Goal: Check status: Check status

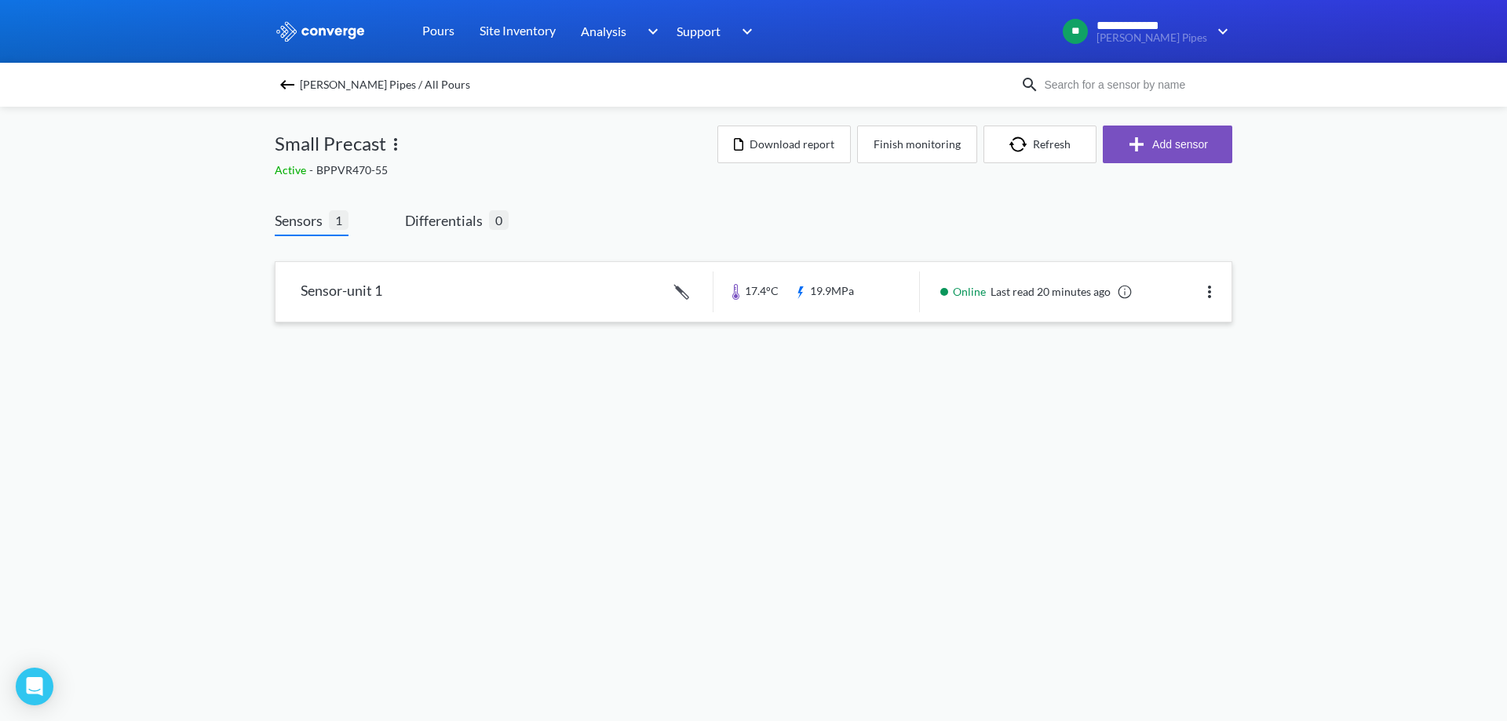
click at [483, 301] on link at bounding box center [753, 292] width 956 height 60
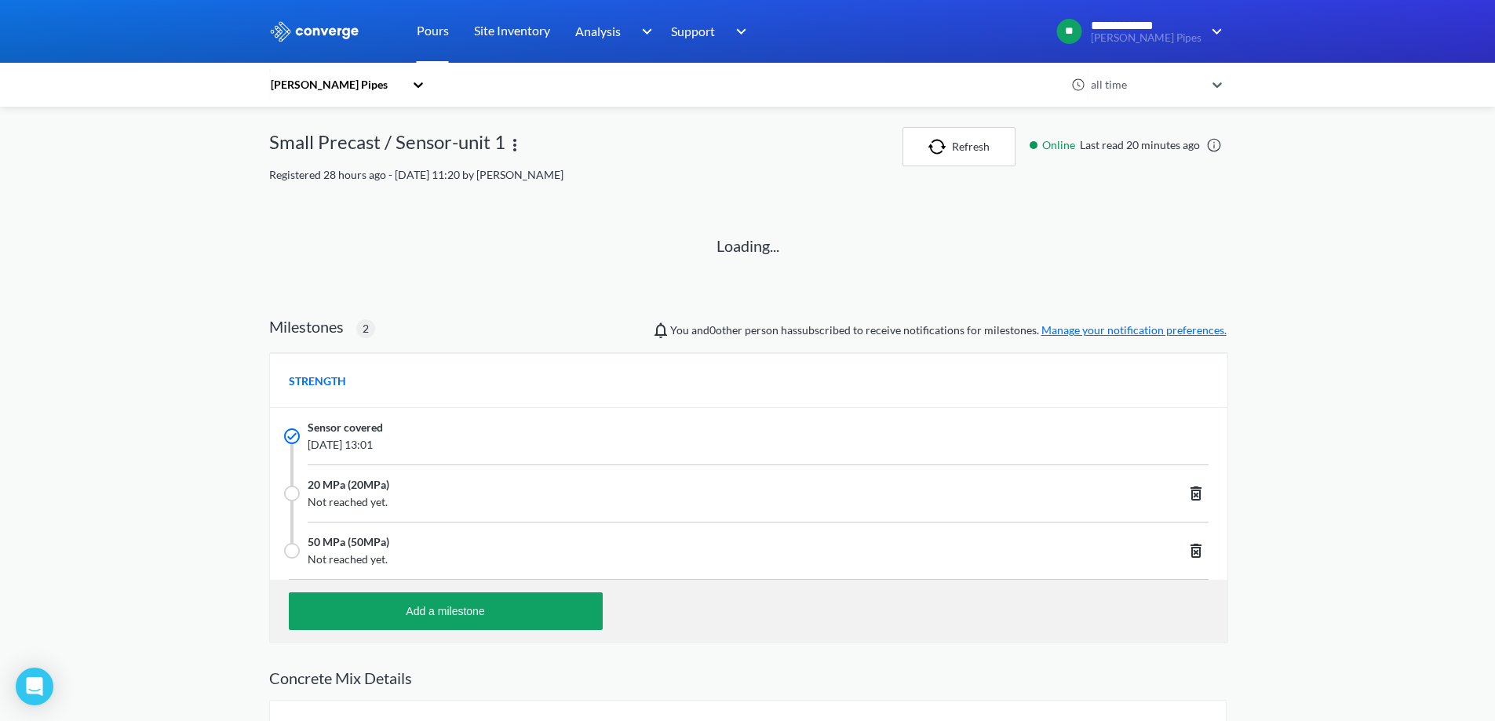
click at [433, 31] on link "Pours" at bounding box center [433, 31] width 32 height 63
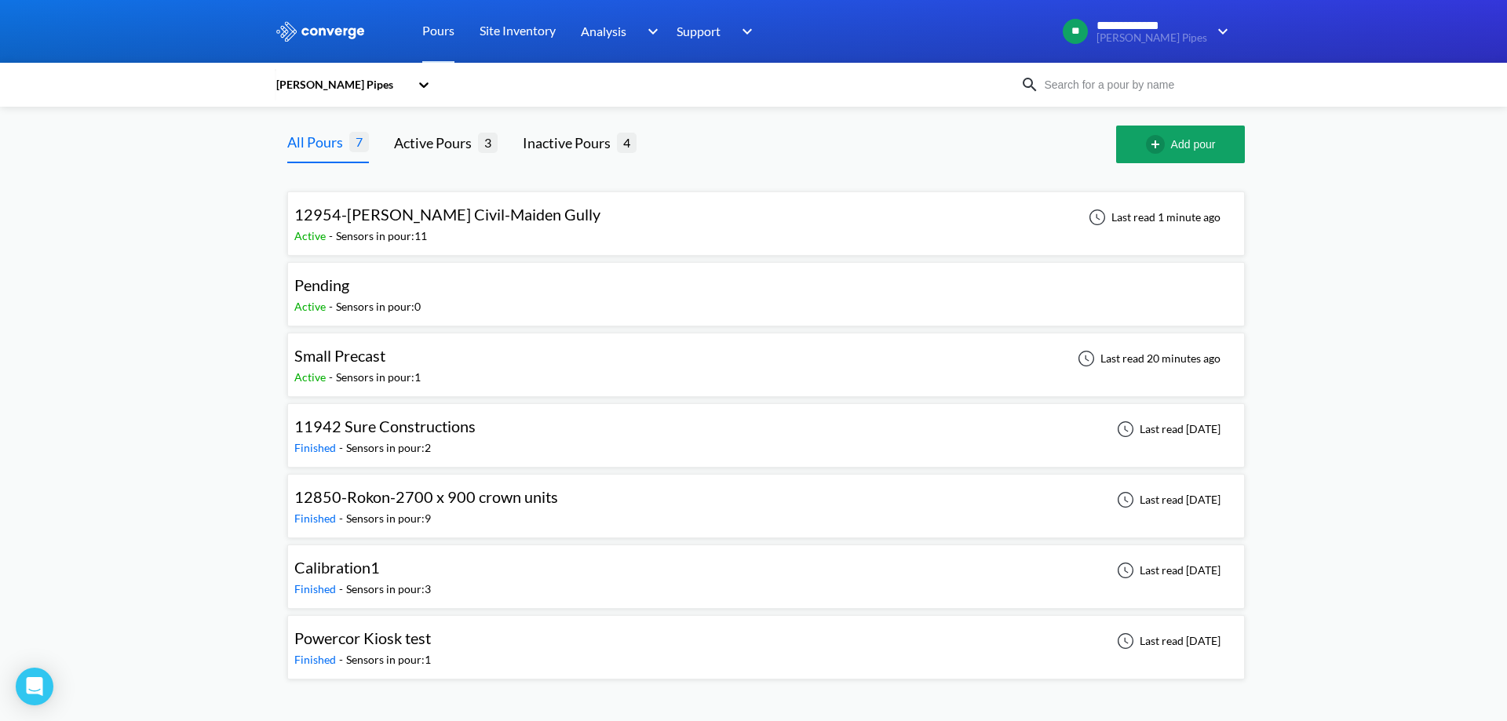
click at [530, 222] on div "12954-[PERSON_NAME] Civil-Maiden Gully Active - Sensors in pour: 11 Last read 1…" at bounding box center [765, 224] width 943 height 50
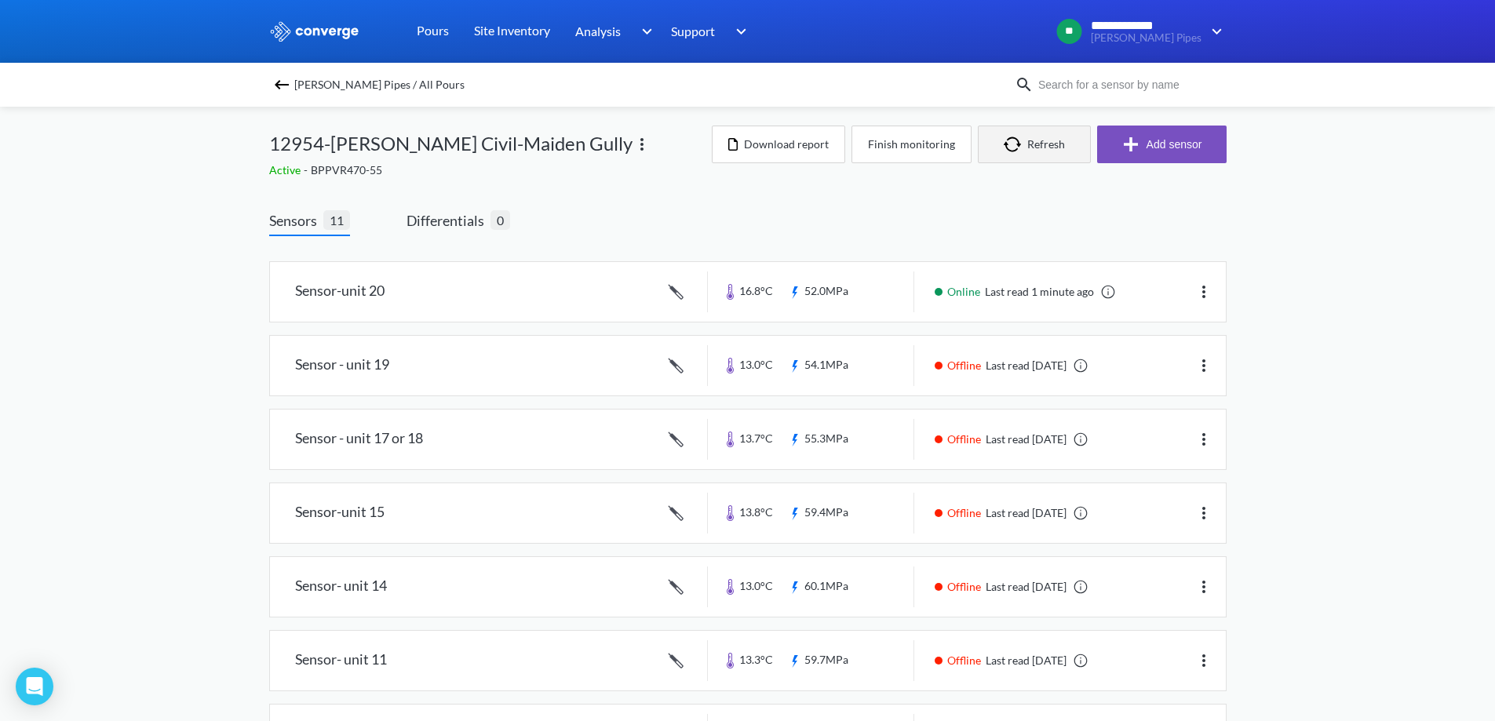
click at [1022, 141] on img "button" at bounding box center [1016, 145] width 24 height 16
click at [1026, 150] on button "Refresh" at bounding box center [1034, 145] width 113 height 38
click at [1000, 136] on button "Refresh" at bounding box center [1034, 145] width 113 height 38
click at [439, 38] on link "Pours" at bounding box center [433, 31] width 32 height 63
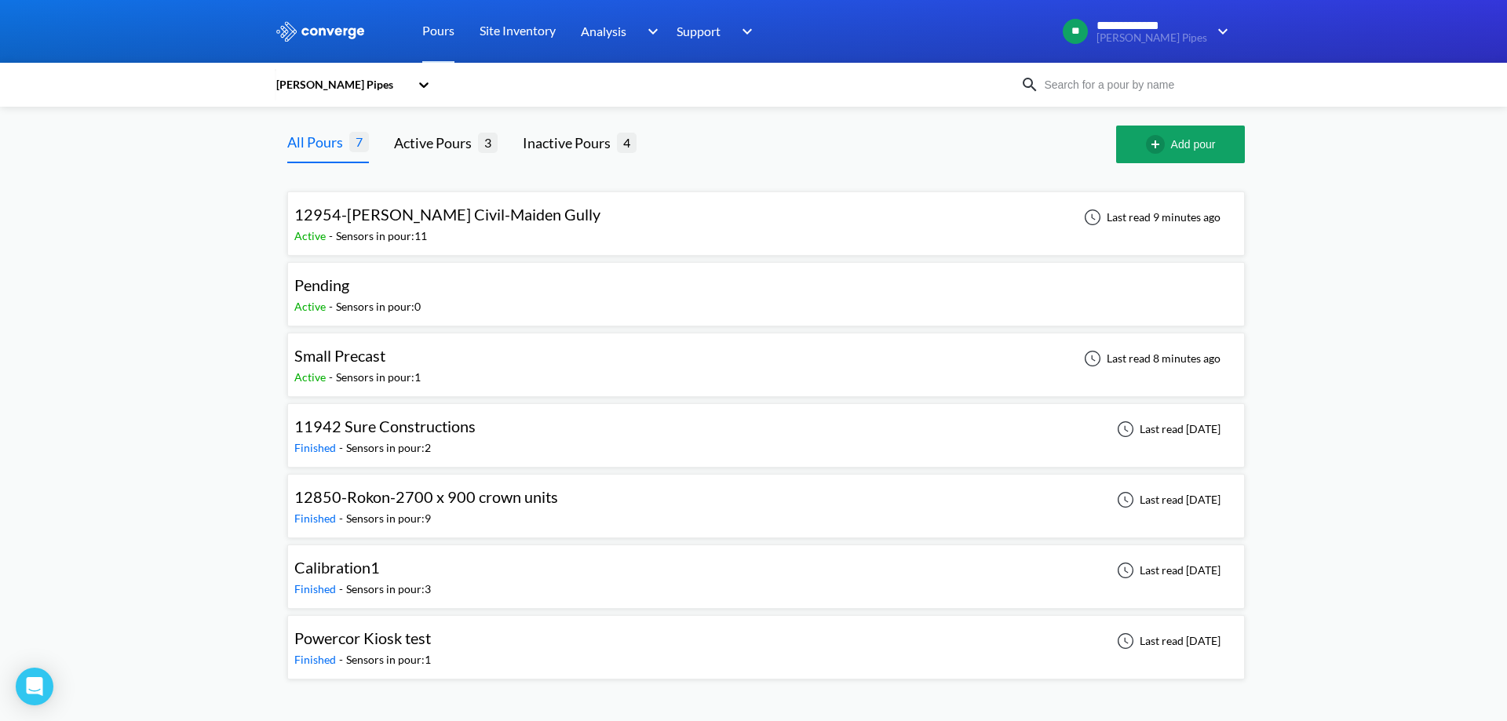
click at [433, 377] on div "Small Precast Active - Sensors in pour: 1 Last read 8 minutes ago" at bounding box center [765, 365] width 943 height 50
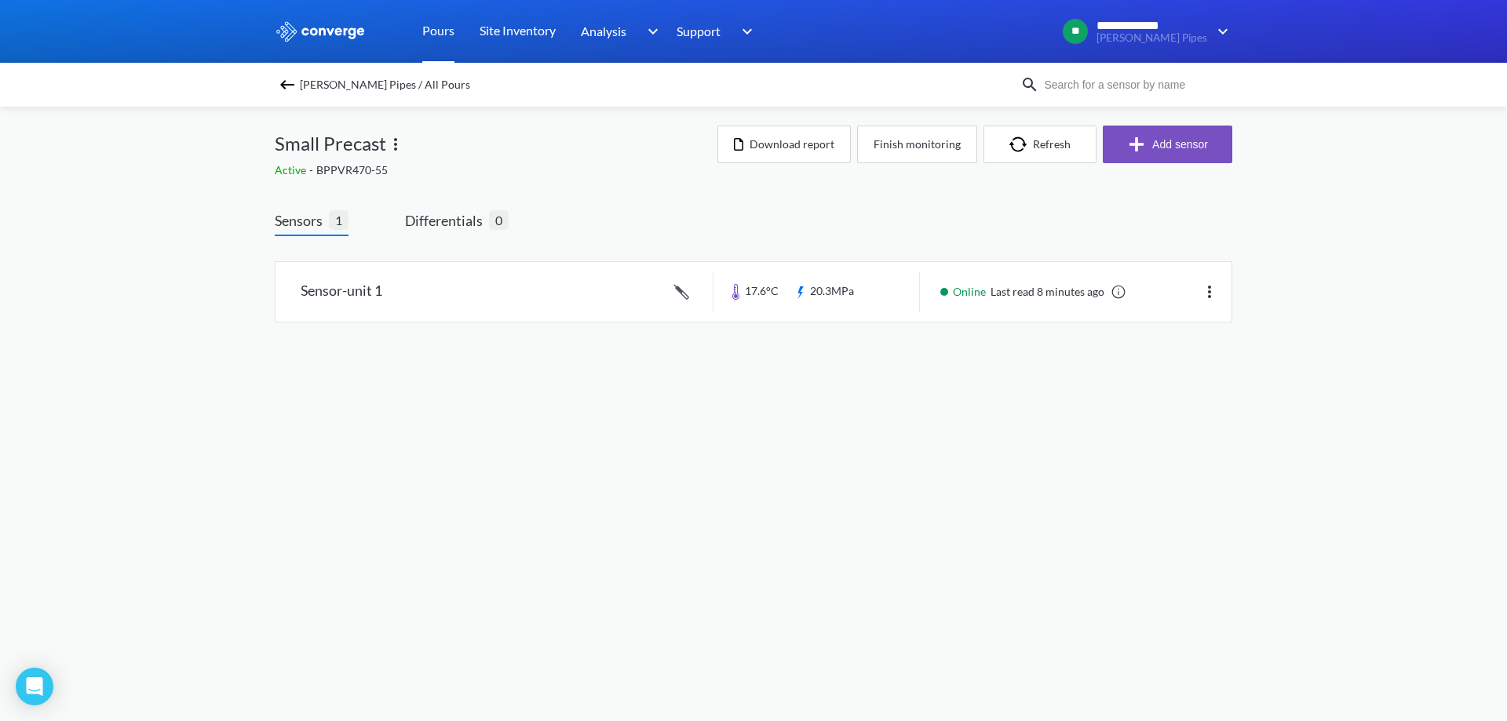
click at [441, 9] on link "Pours" at bounding box center [438, 31] width 32 height 63
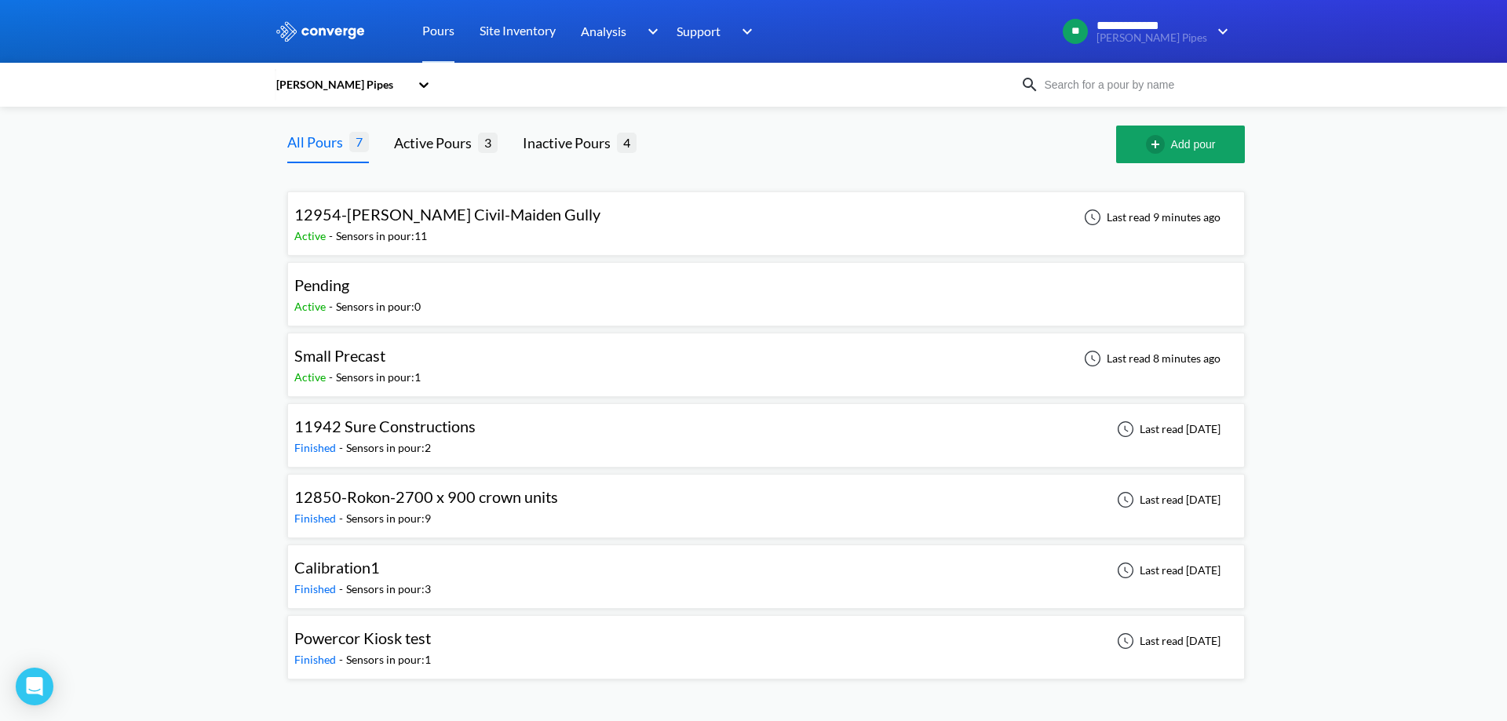
click at [953, 232] on div "12954-[PERSON_NAME] Civil-Maiden Gully Active - Sensors in pour: 11 Last read 9…" at bounding box center [765, 224] width 943 height 50
